Goal: Task Accomplishment & Management: Use online tool/utility

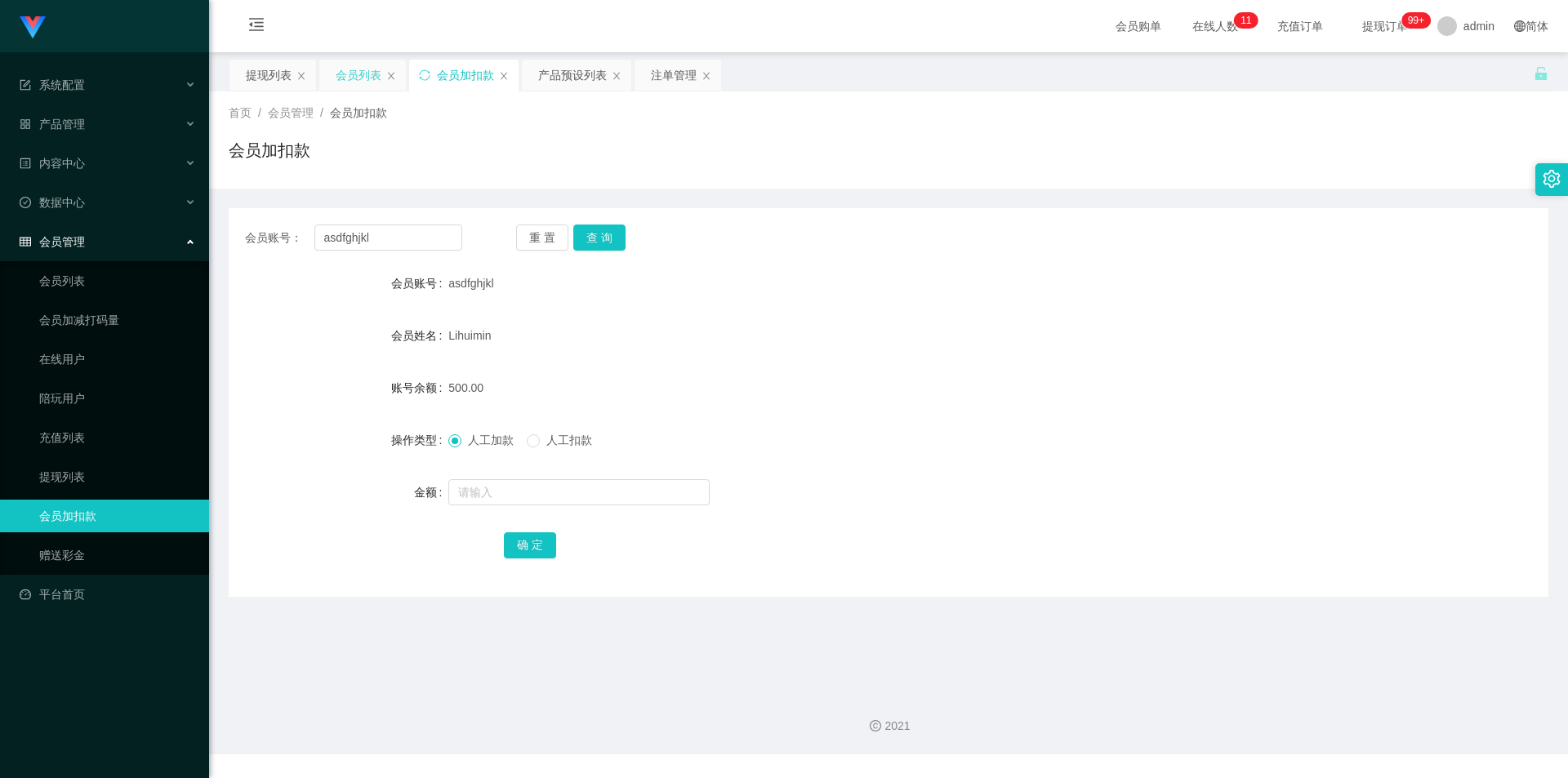
click at [361, 70] on div "会员列表" at bounding box center [358, 75] width 45 height 31
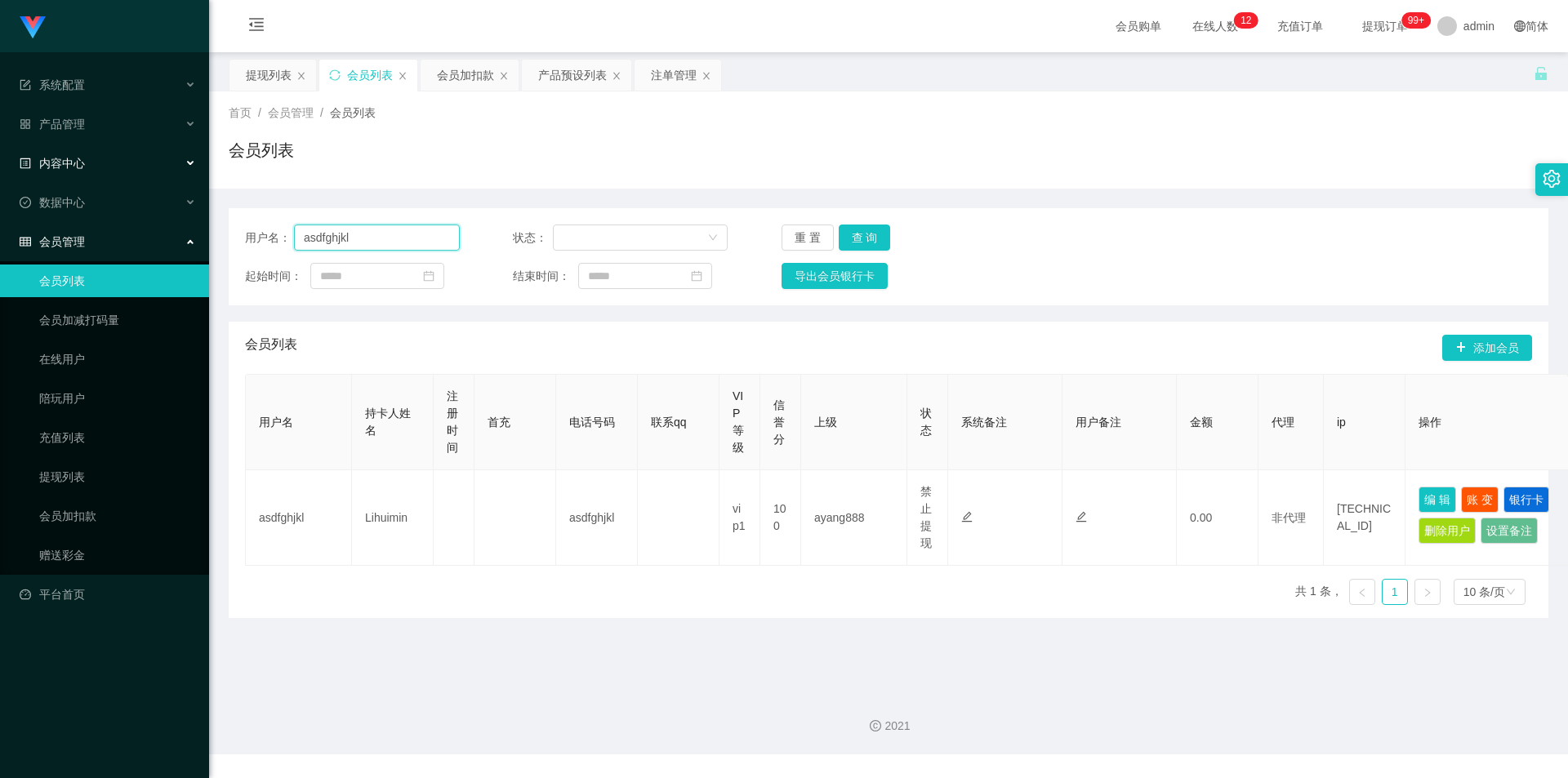
drag, startPoint x: 0, startPoint y: 196, endPoint x: 0, endPoint y: 155, distance: 41.0
click at [0, 155] on section "系统配置 产品管理 产品列表 产品预设列表 开奖记录 注单管理 即时注单 内容中心 数据中心 会员管理 会员列表 会员加减打码量 在线用户 陪玩用户 充值列表…" at bounding box center [784, 377] width 1568 height 755
paste input "Applews"
type input "Applews"
click at [860, 238] on button "查 询" at bounding box center [864, 237] width 52 height 26
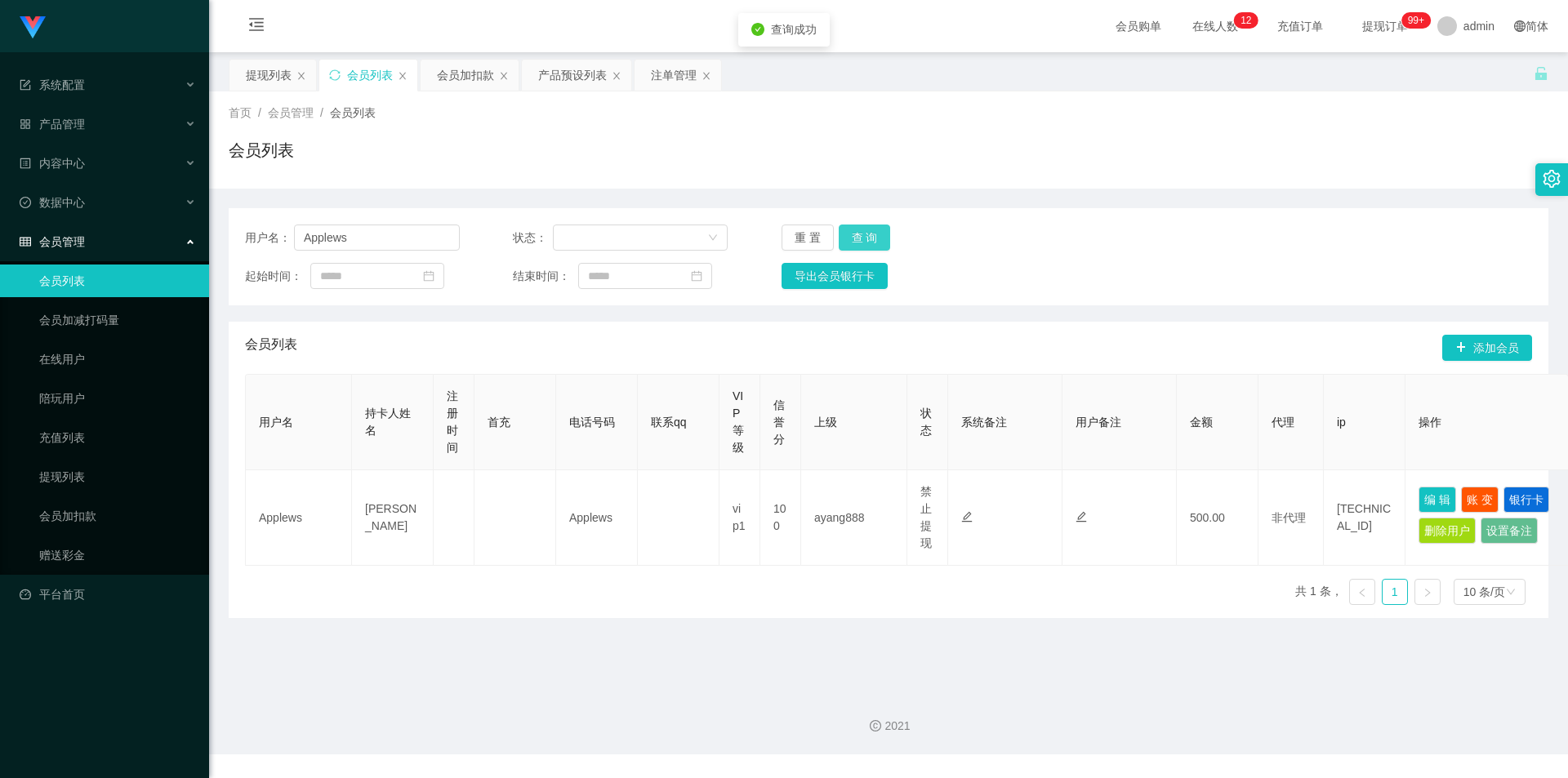
click at [860, 238] on button "查 询" at bounding box center [864, 237] width 52 height 26
click at [1263, 218] on div "用户名： Applews 状态： 重 置 查 询 起始时间： 结束时间： 导出会员银行卡" at bounding box center [888, 256] width 1320 height 97
click at [1386, 147] on div "会员列表" at bounding box center [888, 156] width 1320 height 37
click at [667, 82] on div "注单管理" at bounding box center [673, 75] width 45 height 31
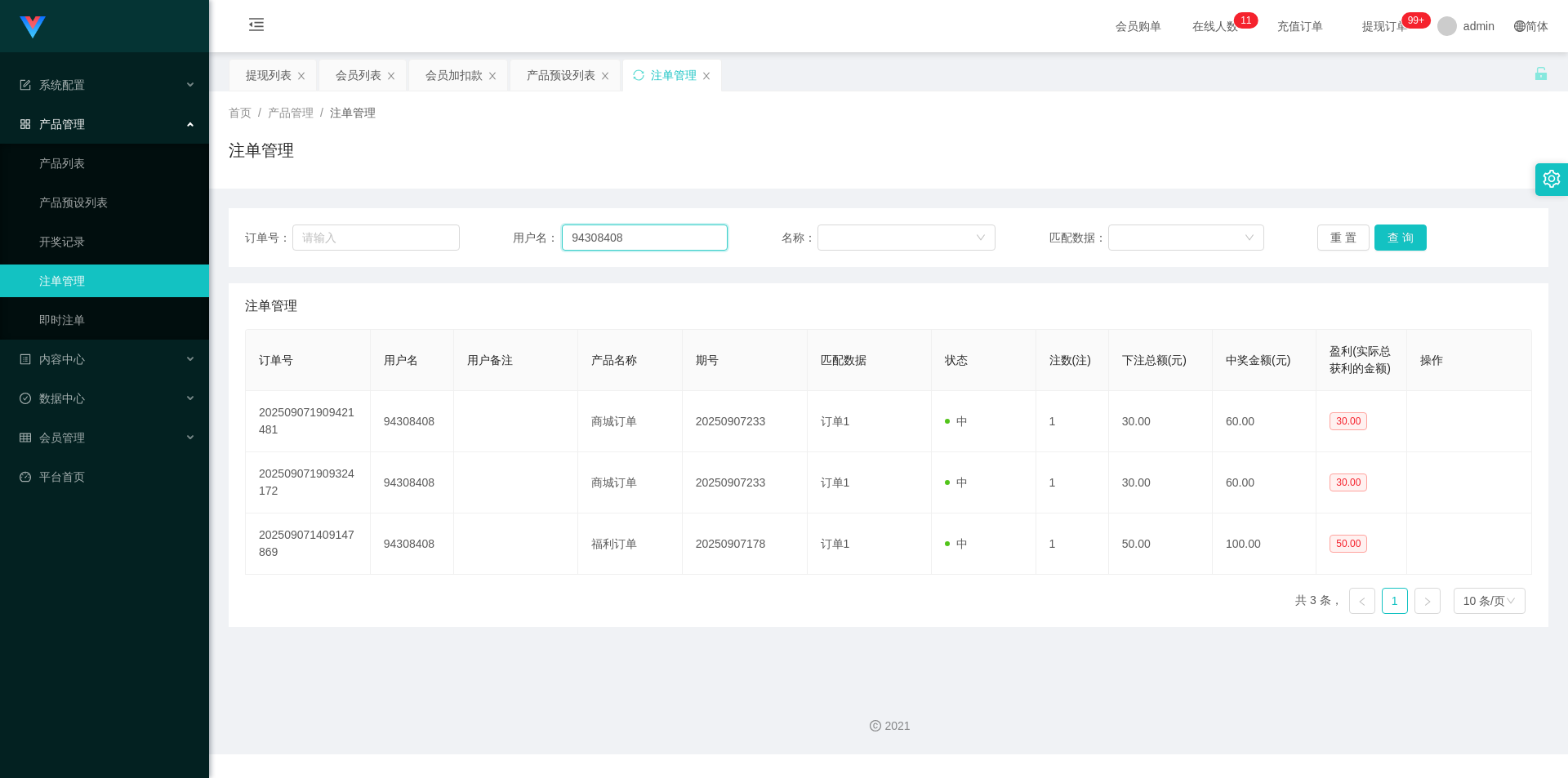
drag, startPoint x: 633, startPoint y: 235, endPoint x: 1, endPoint y: 138, distance: 639.4
click at [0, 139] on section "系统配置 产品管理 产品列表 产品预设列表 开奖记录 注单管理 即时注单 内容中心 数据中心 会员管理 会员列表 会员加减打码量 在线用户 陪玩用户 充值列表…" at bounding box center [784, 377] width 1568 height 755
paste input "Applews"
type input "Applews"
click at [1405, 228] on button "查 询" at bounding box center [1401, 237] width 52 height 26
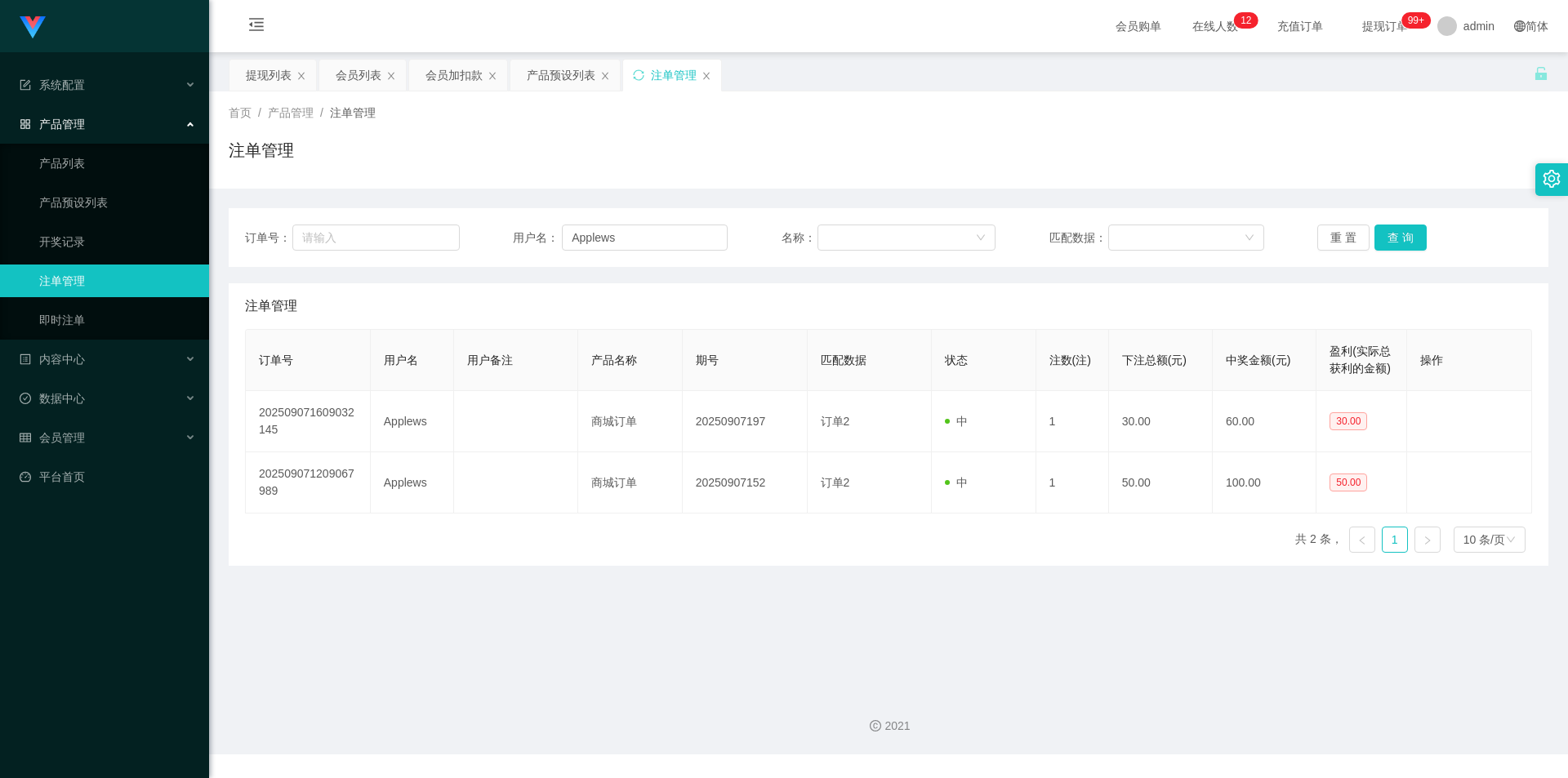
click at [1397, 182] on div "首页 / 产品管理 / 注单管理 / 注单管理" at bounding box center [888, 139] width 1359 height 97
click at [1373, 155] on div "注单管理" at bounding box center [888, 156] width 1320 height 37
click at [1389, 239] on button "查 询" at bounding box center [1401, 237] width 52 height 26
